Goal: Navigation & Orientation: Understand site structure

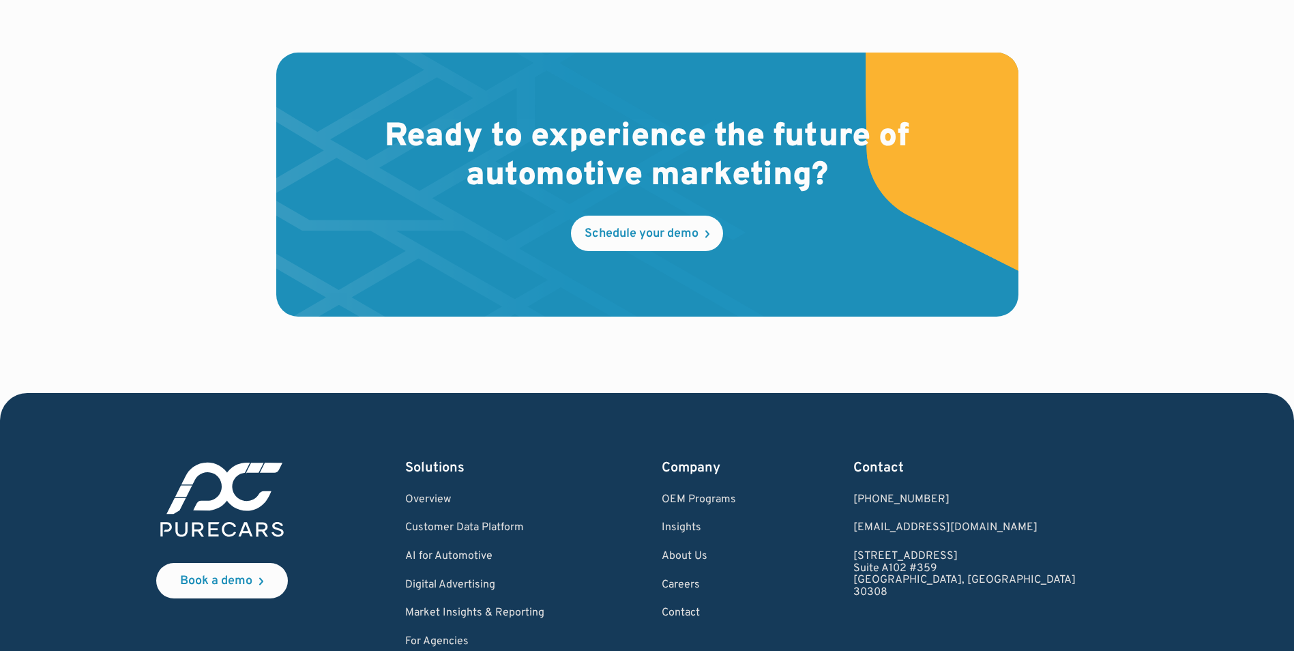
scroll to position [4014, 0]
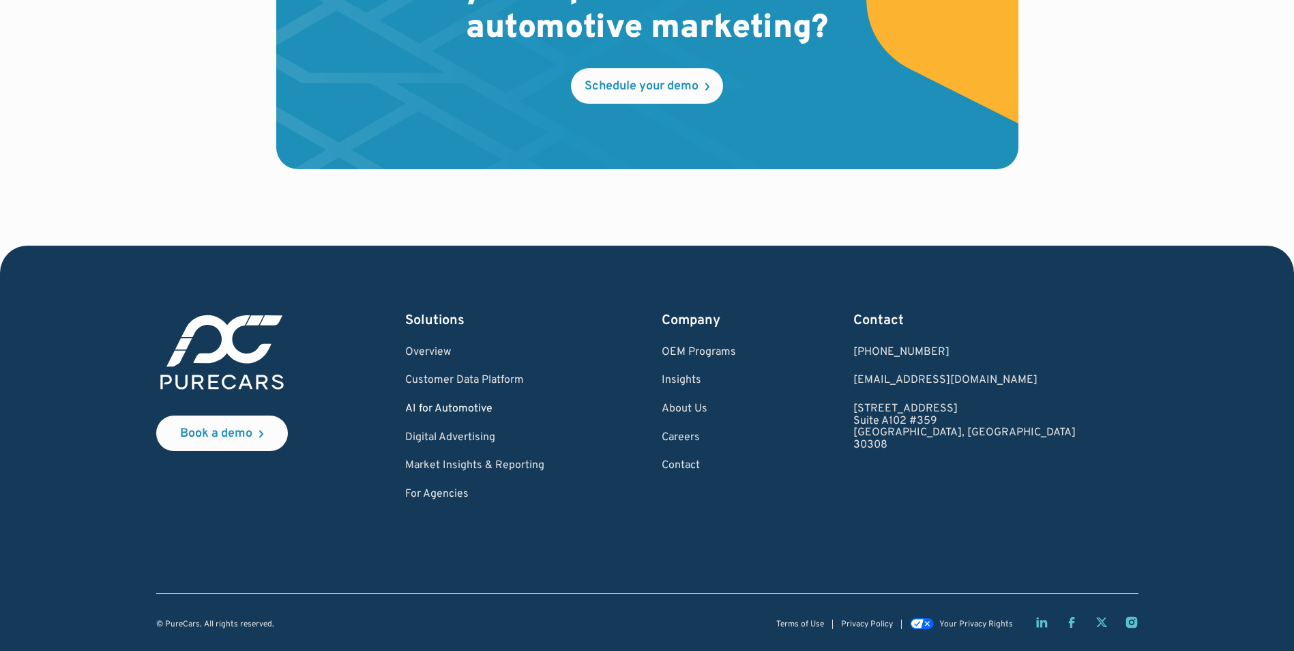
click at [472, 405] on link "AI for Automotive" at bounding box center [474, 409] width 139 height 12
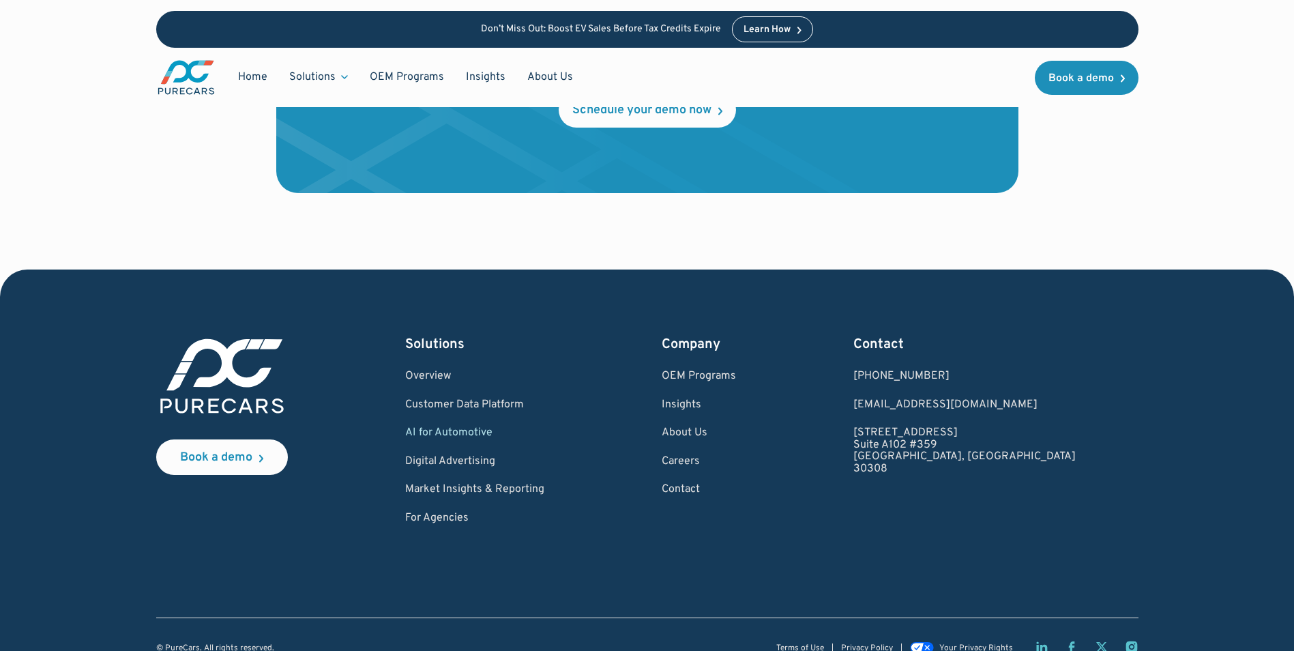
scroll to position [3171, 0]
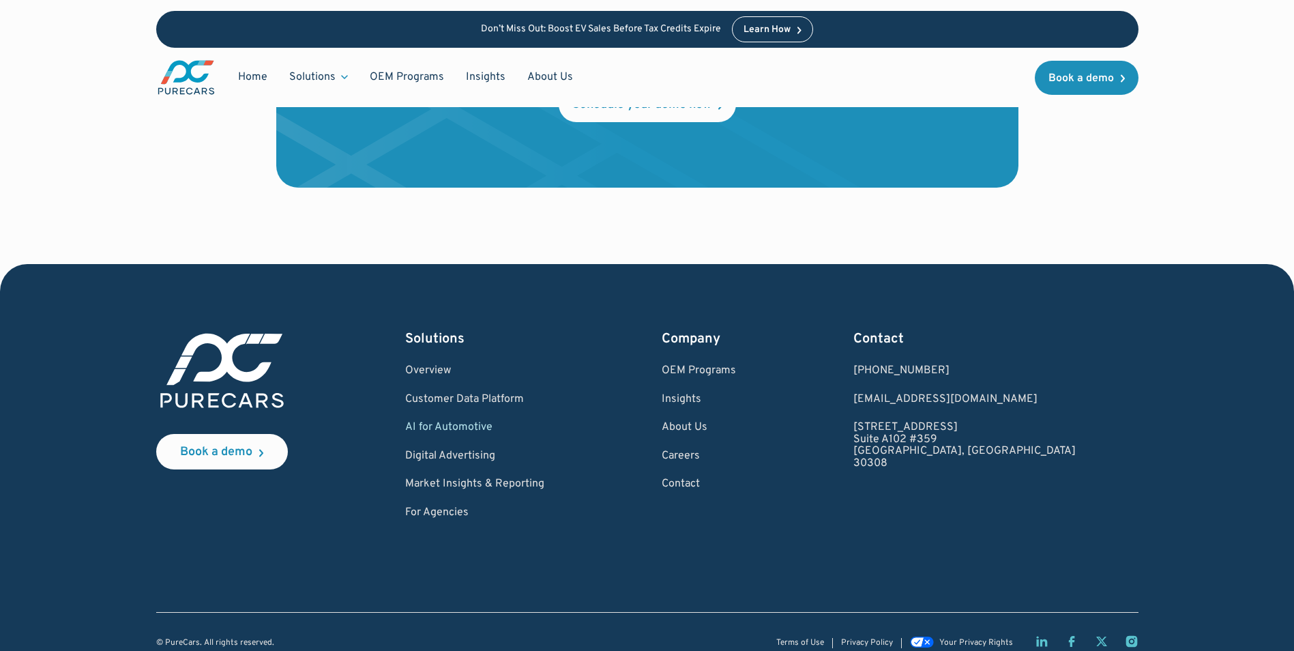
click at [454, 428] on div "Solutions Overview Customer Data Platform AI for Automotive Digital Advertising…" at bounding box center [474, 424] width 139 height 190
click at [452, 450] on link "Digital Advertising" at bounding box center [474, 456] width 139 height 12
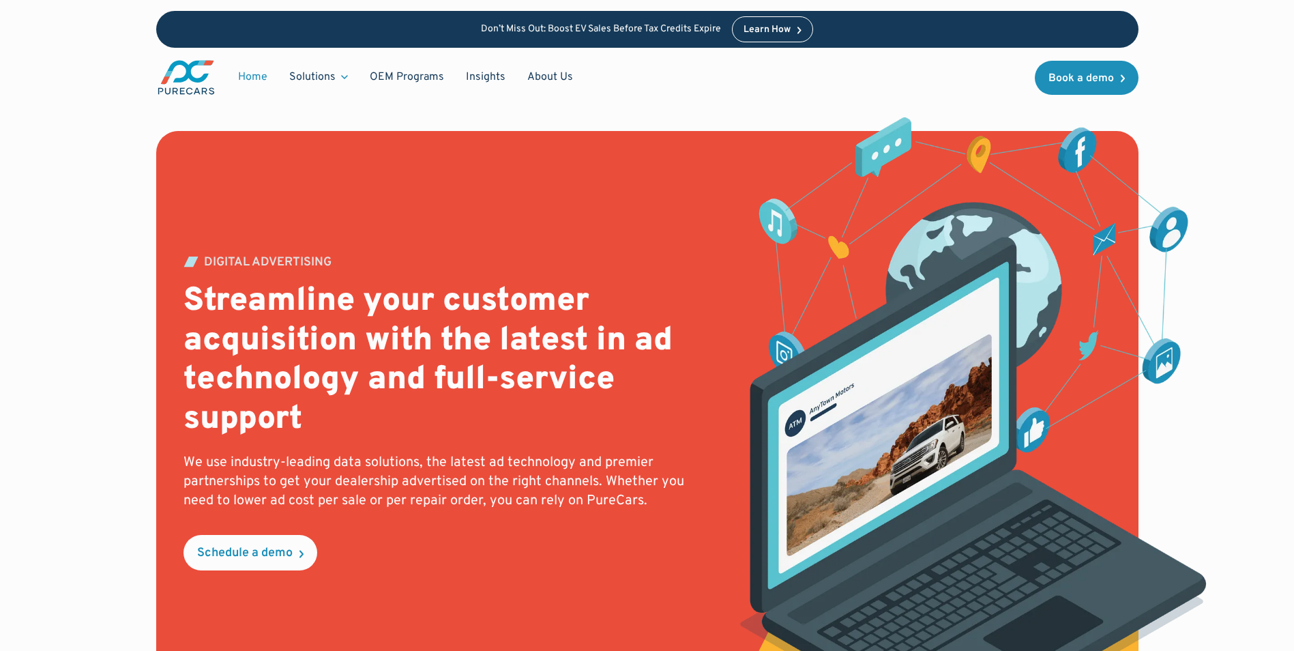
click at [248, 77] on link "Home" at bounding box center [252, 77] width 51 height 26
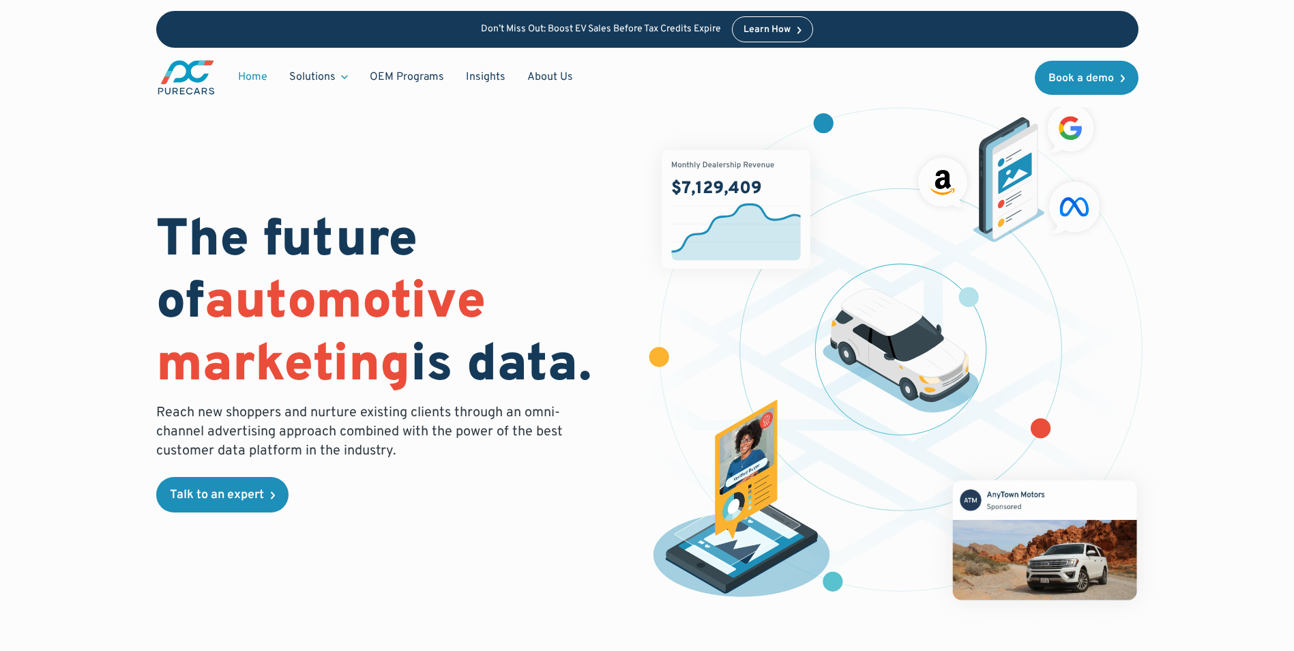
drag, startPoint x: 163, startPoint y: 0, endPoint x: 30, endPoint y: 26, distance: 135.5
click at [30, 26] on div "Don’t Miss Out: Boost EV Sales Before Tax Credits Expire Learn How Home Solutio…" at bounding box center [647, 53] width 1294 height 107
click at [548, 76] on link "About Us" at bounding box center [550, 77] width 68 height 26
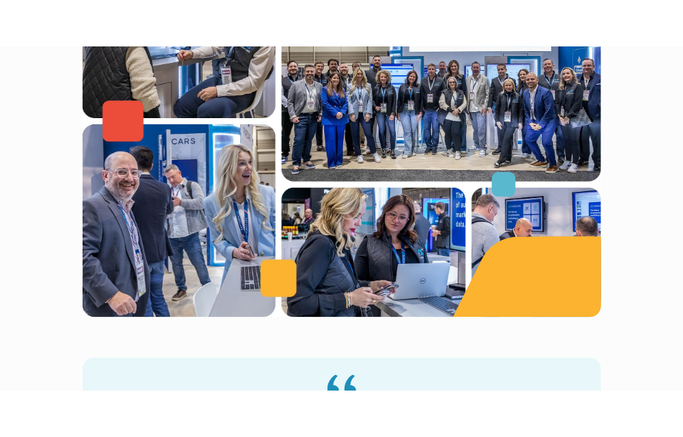
scroll to position [1138, 0]
